Goal: Information Seeking & Learning: Check status

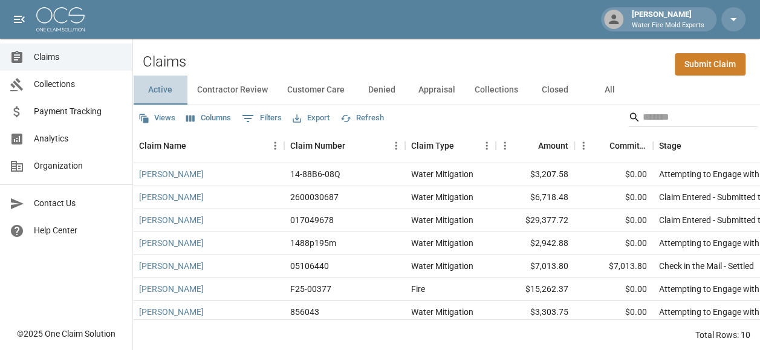
click at [163, 87] on button "Active" at bounding box center [160, 90] width 54 height 29
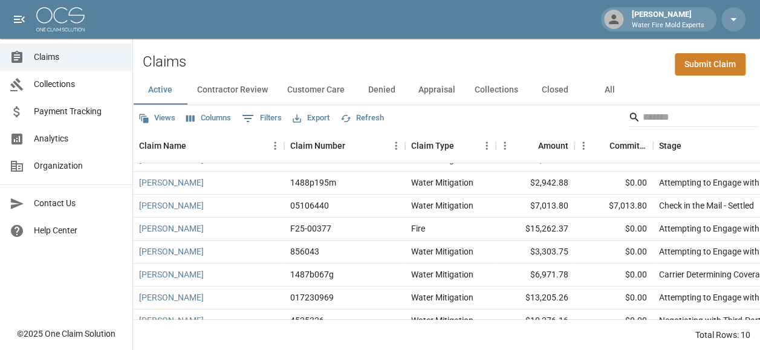
click at [605, 89] on button "All" at bounding box center [609, 90] width 54 height 29
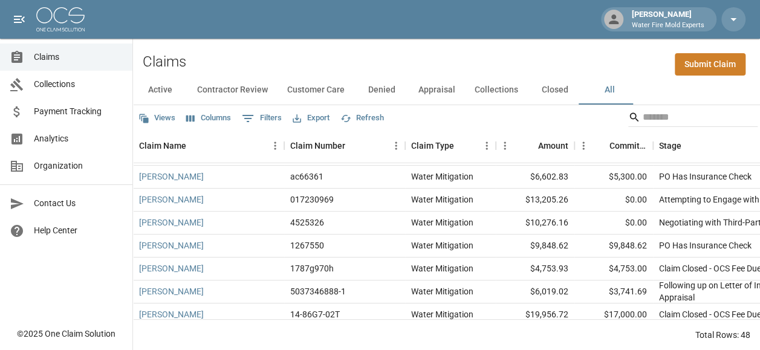
scroll to position [242, 0]
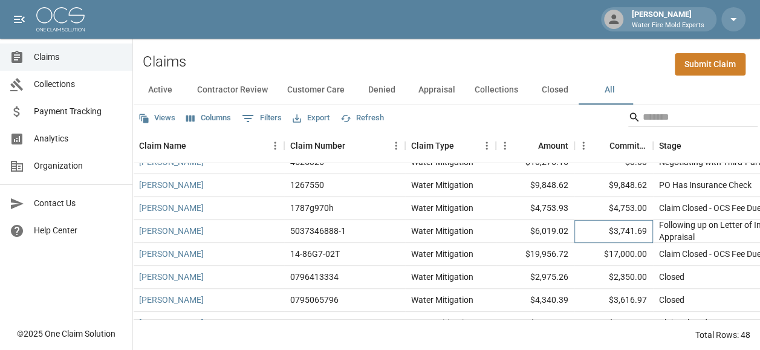
click at [580, 234] on div "$3,741.69" at bounding box center [613, 231] width 79 height 23
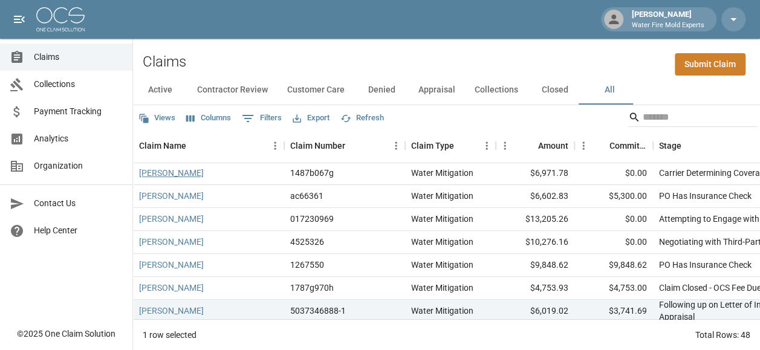
scroll to position [181, 0]
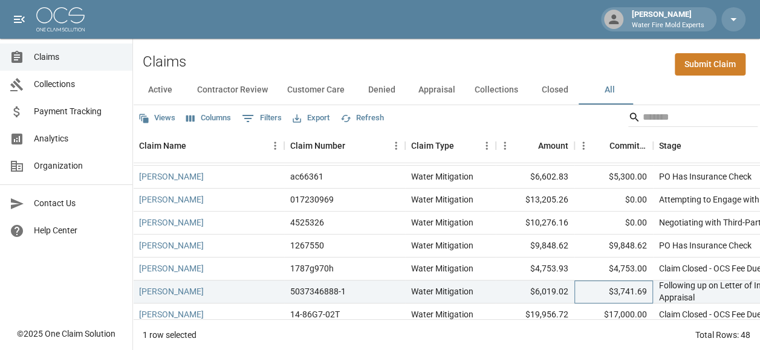
click at [600, 294] on div "$3,741.69" at bounding box center [613, 291] width 79 height 23
click at [684, 296] on div "Following up on Letter of Intent to Demand Appraisal" at bounding box center [743, 291] width 169 height 24
click at [194, 294] on link "[PERSON_NAME]" at bounding box center [171, 291] width 65 height 12
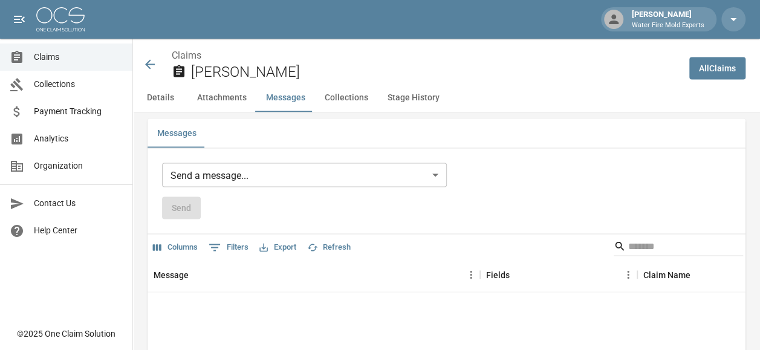
scroll to position [1077, 0]
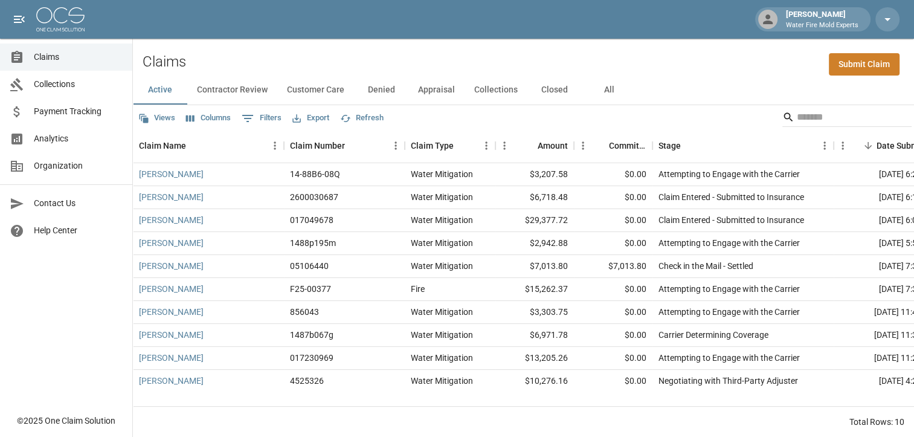
click at [670, 69] on div "Claims Submit Claim" at bounding box center [523, 57] width 781 height 37
click at [174, 332] on link "[PERSON_NAME]" at bounding box center [171, 335] width 65 height 12
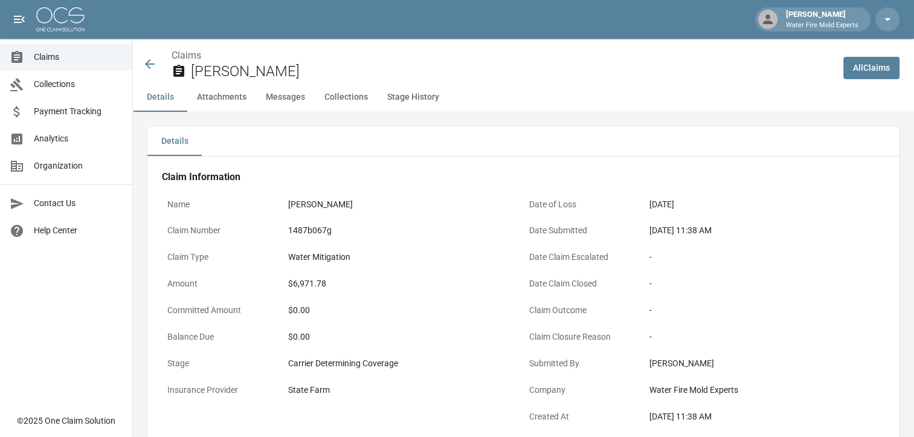
click at [152, 61] on icon at bounding box center [150, 64] width 15 height 15
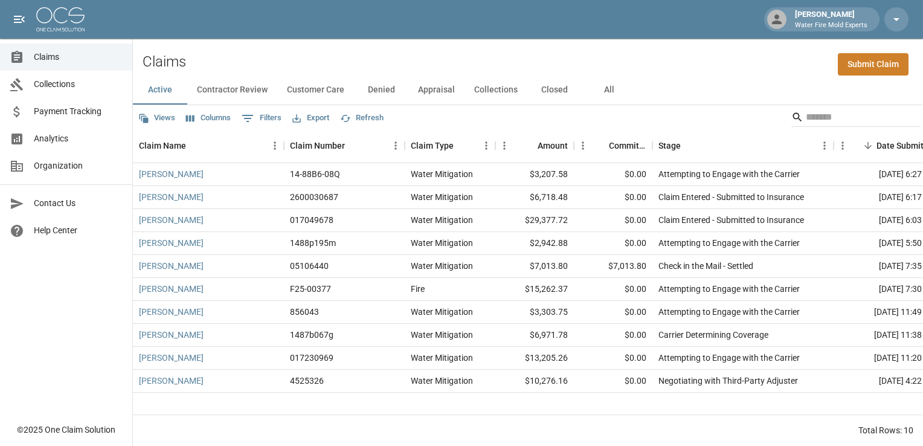
click at [601, 89] on button "All" at bounding box center [609, 90] width 54 height 29
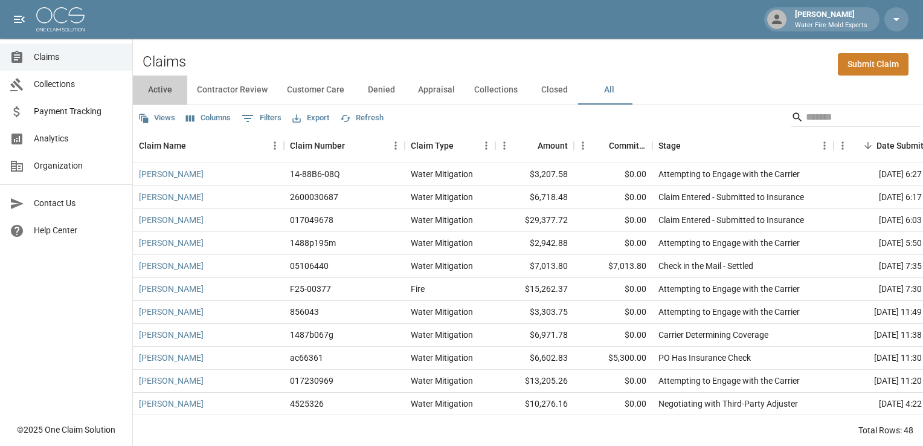
click at [169, 95] on button "Active" at bounding box center [160, 90] width 54 height 29
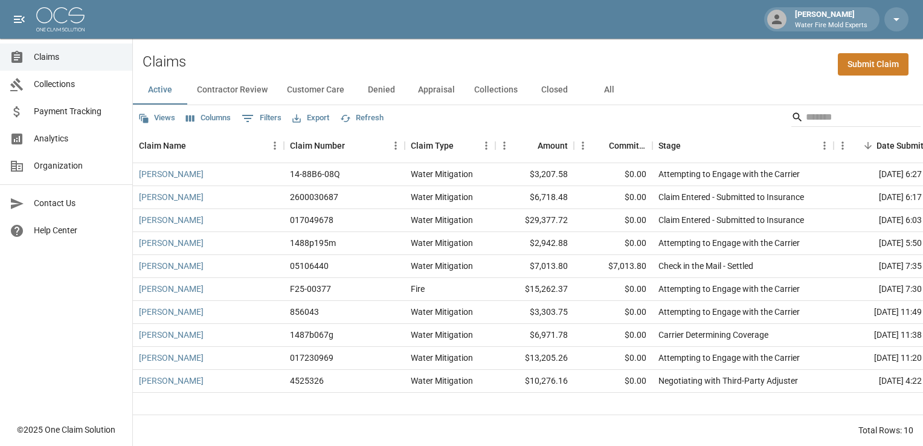
click at [609, 91] on button "All" at bounding box center [609, 90] width 54 height 29
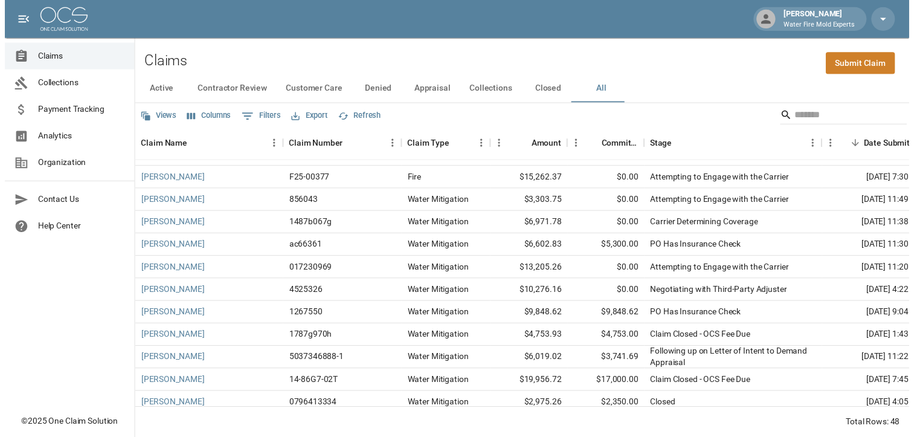
scroll to position [121, 0]
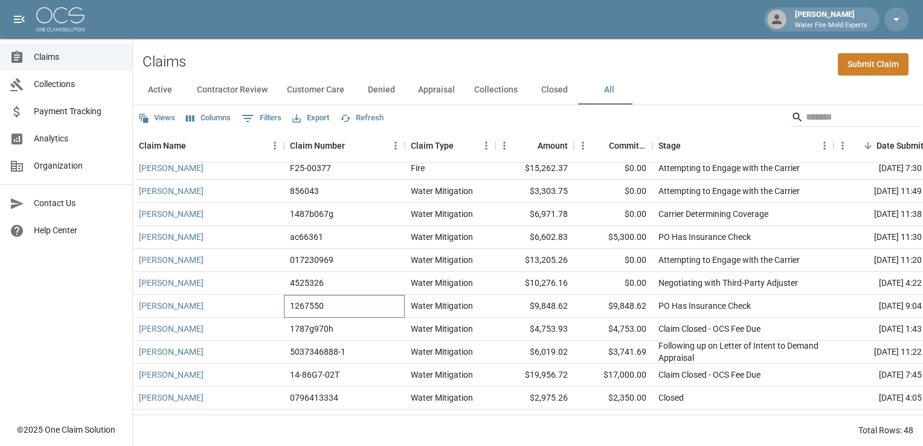
click at [337, 306] on div "1267550" at bounding box center [344, 306] width 121 height 23
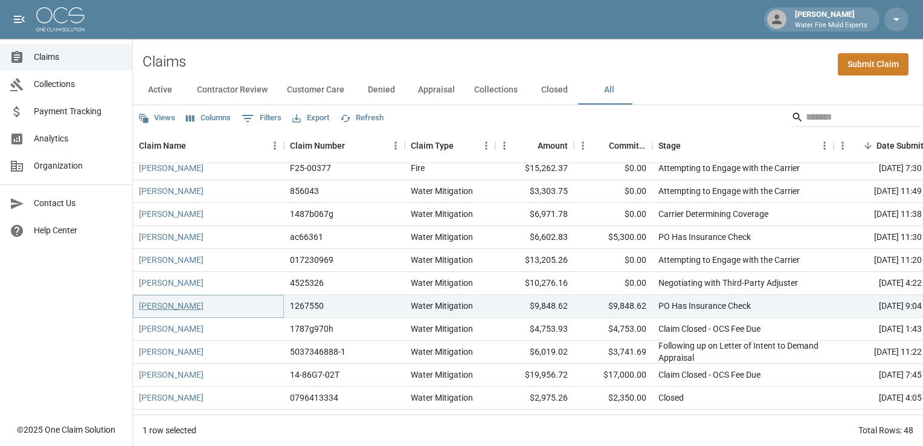
click at [180, 308] on link "[PERSON_NAME]" at bounding box center [171, 306] width 65 height 12
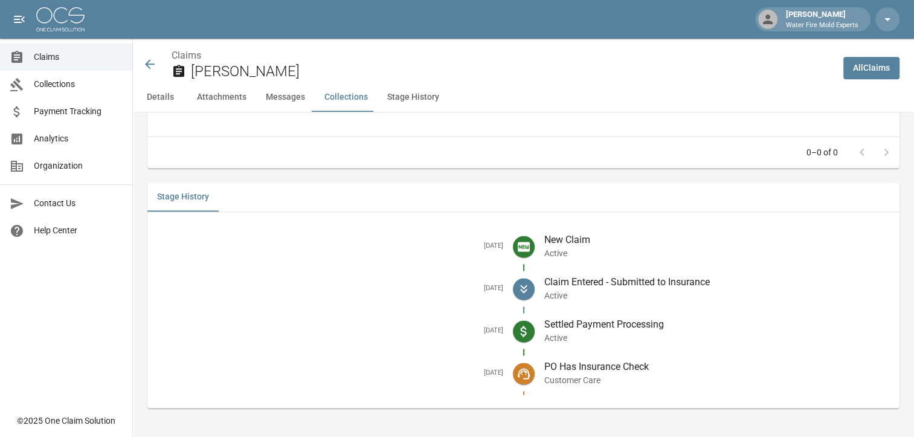
scroll to position [1573, 0]
click at [147, 62] on icon at bounding box center [150, 64] width 10 height 10
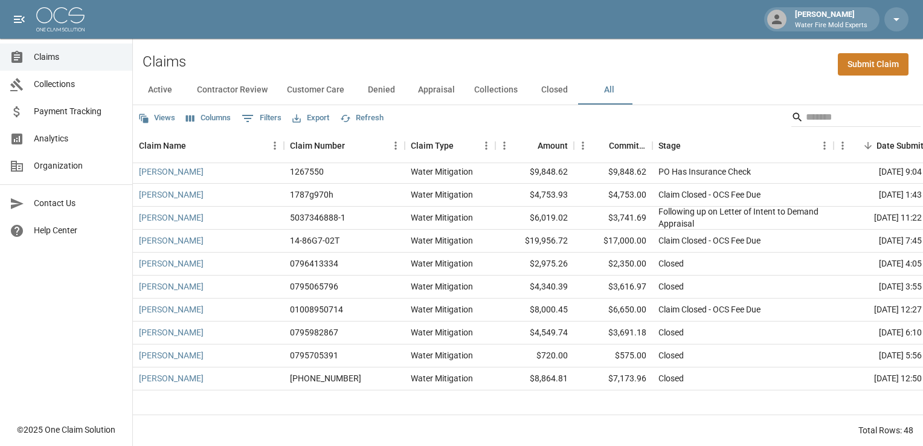
scroll to position [13, 0]
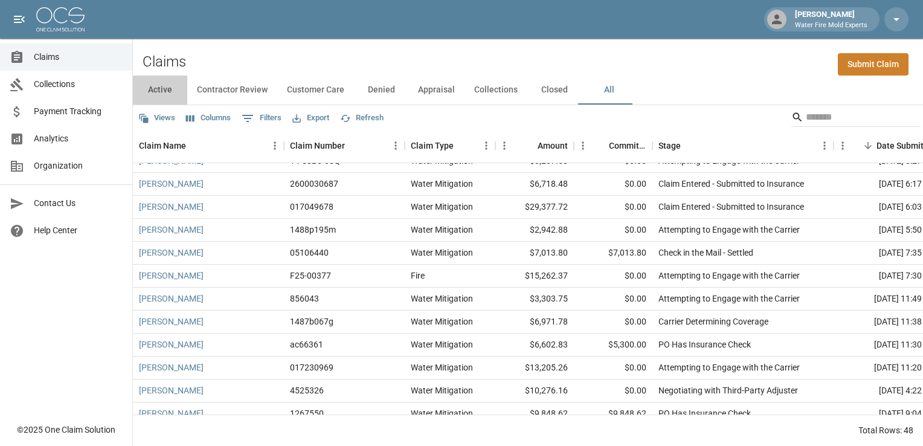
click at [147, 86] on button "Active" at bounding box center [160, 90] width 54 height 29
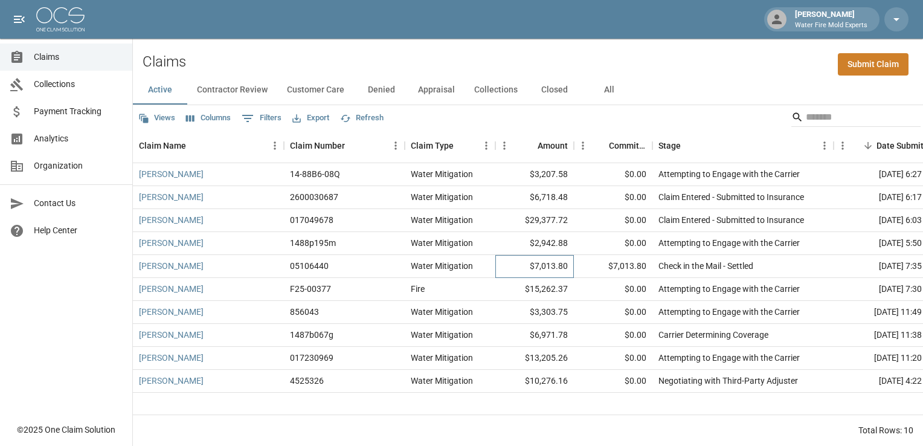
click at [530, 270] on div "$7,013.80" at bounding box center [535, 266] width 79 height 23
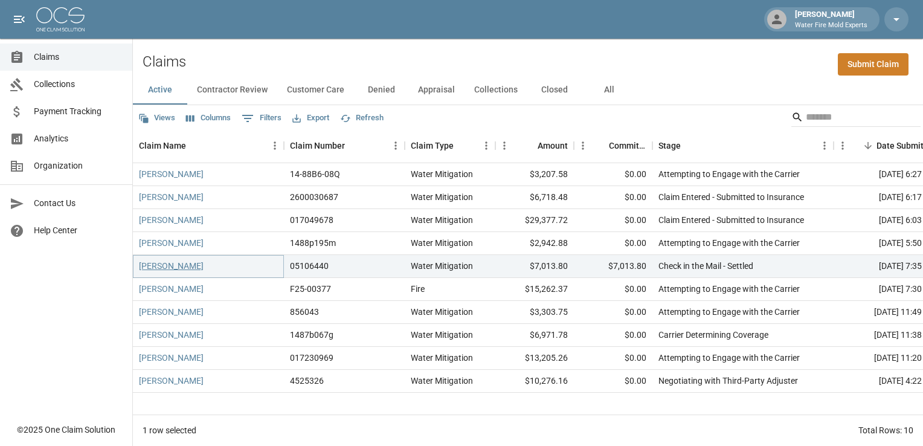
click at [164, 269] on link "[PERSON_NAME]" at bounding box center [171, 266] width 65 height 12
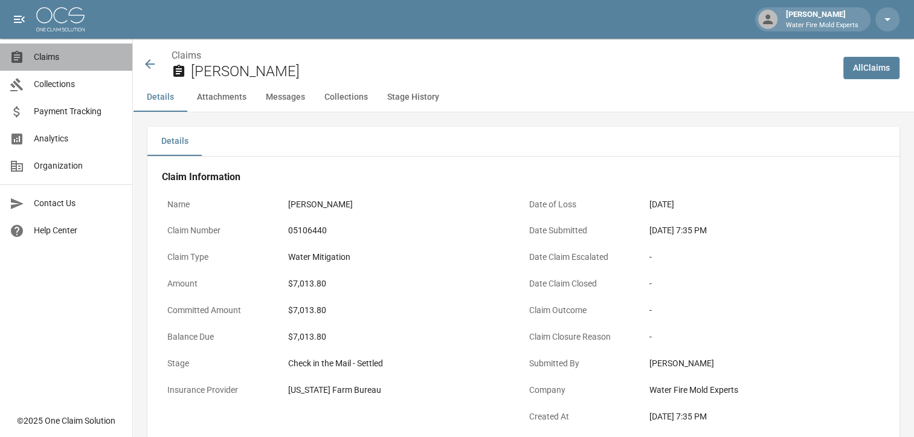
click at [58, 60] on span "Claims" at bounding box center [78, 57] width 89 height 13
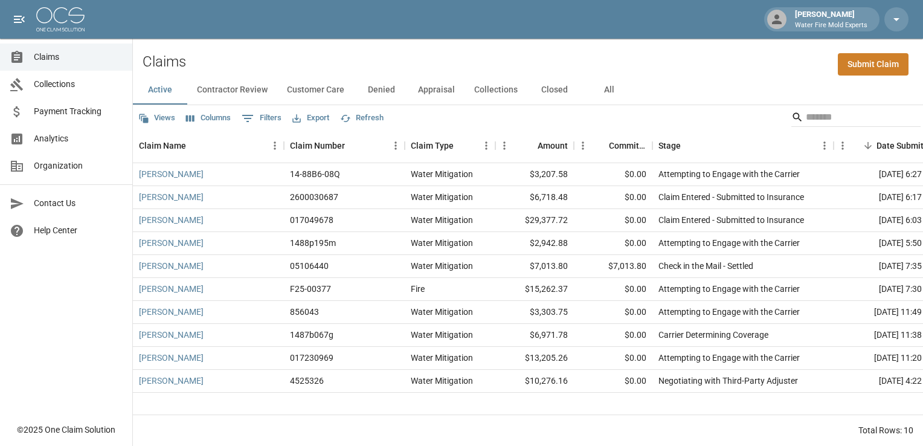
click at [602, 90] on button "All" at bounding box center [609, 90] width 54 height 29
